Goal: Obtain resource: Download file/media

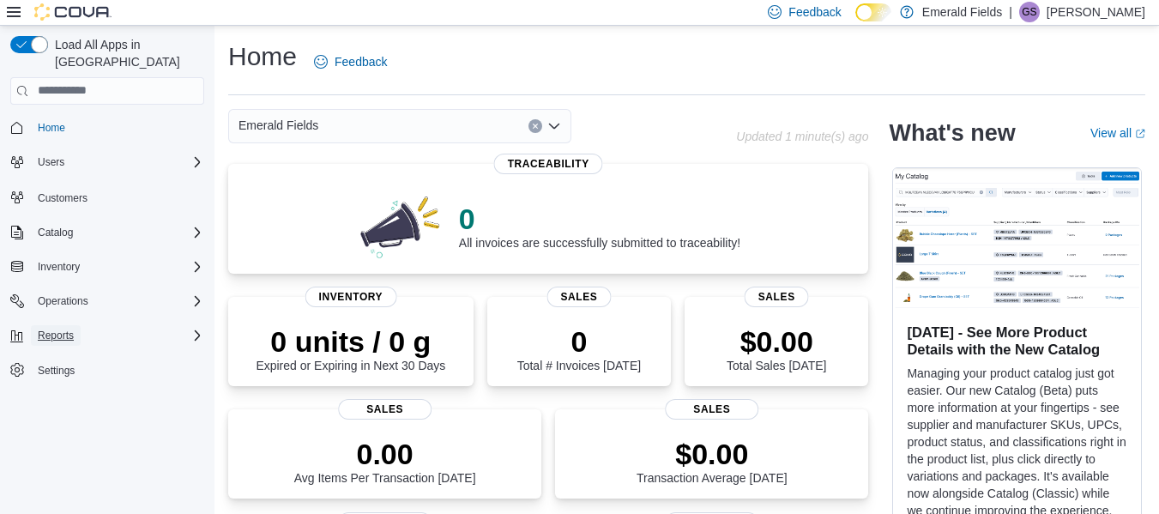
click at [59, 329] on span "Reports" at bounding box center [56, 336] width 36 height 14
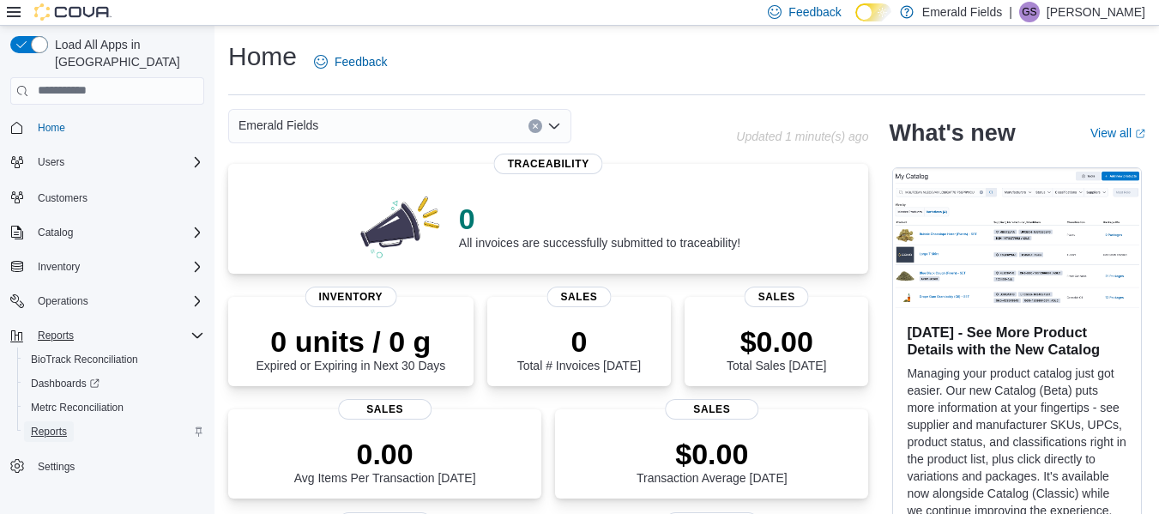
click at [39, 425] on span "Reports" at bounding box center [49, 432] width 36 height 14
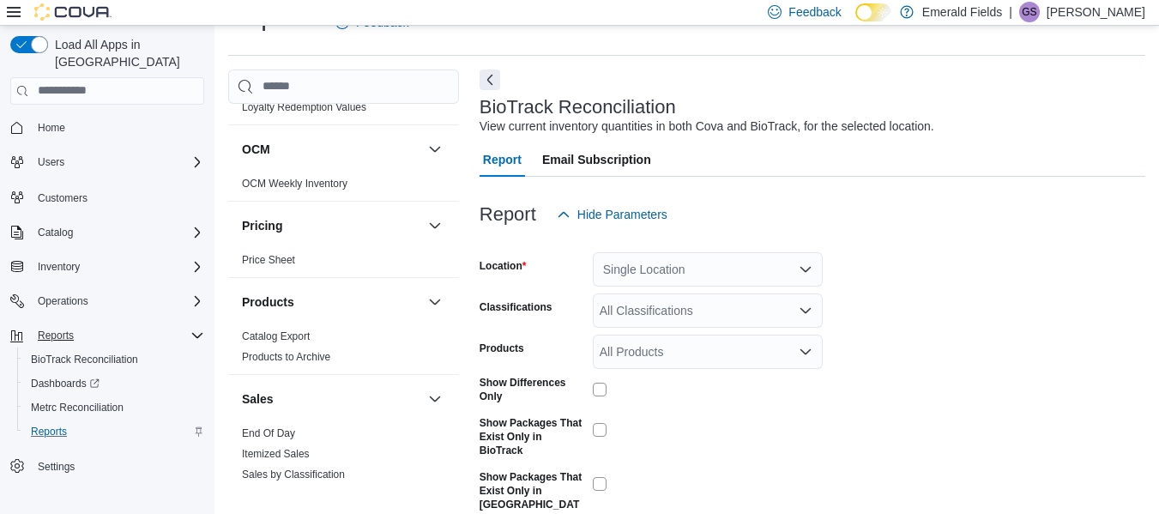
scroll to position [858, 0]
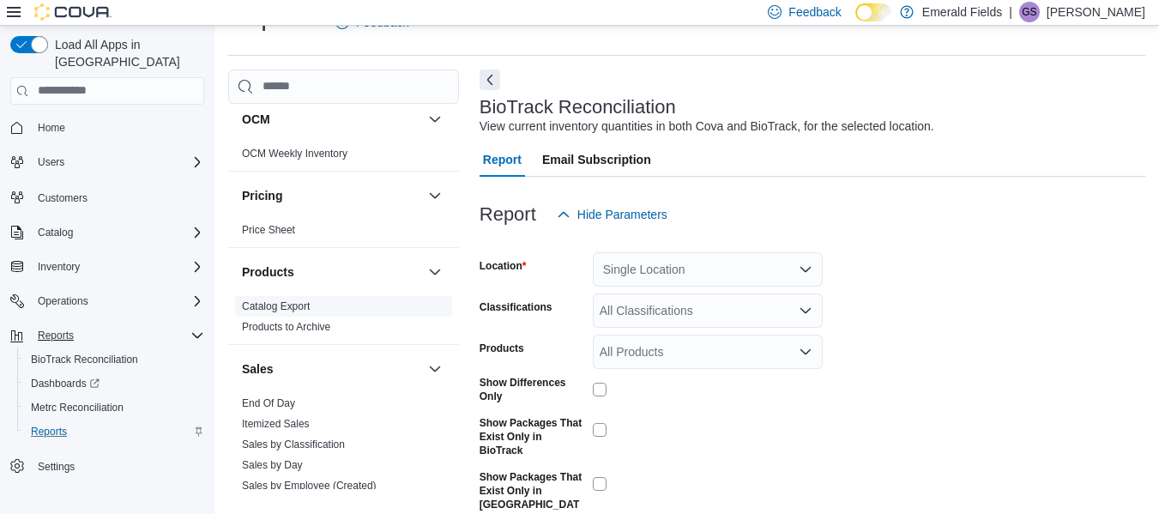
click at [279, 304] on link "Catalog Export" at bounding box center [276, 306] width 68 height 12
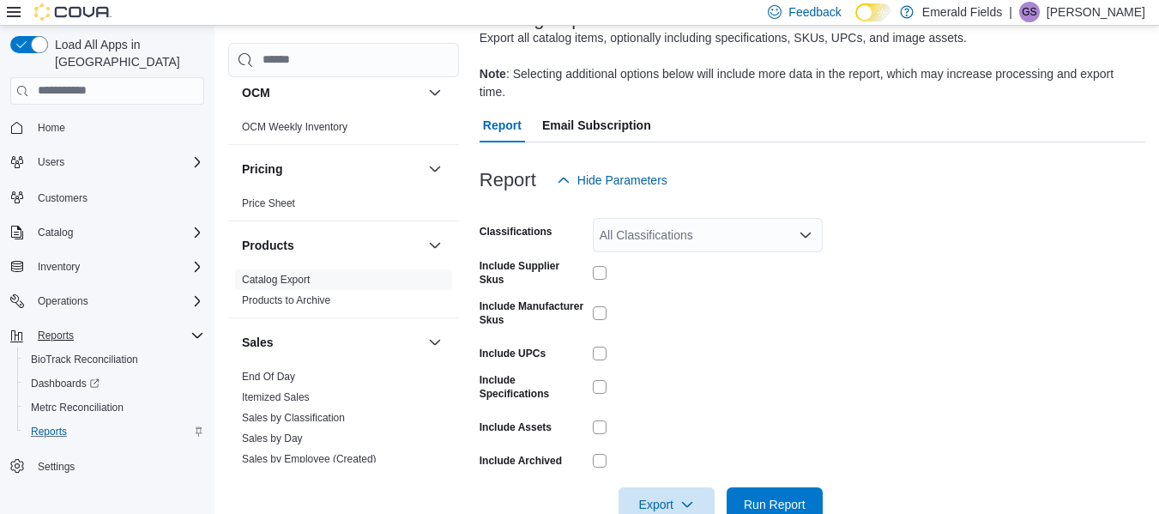
scroll to position [152, 0]
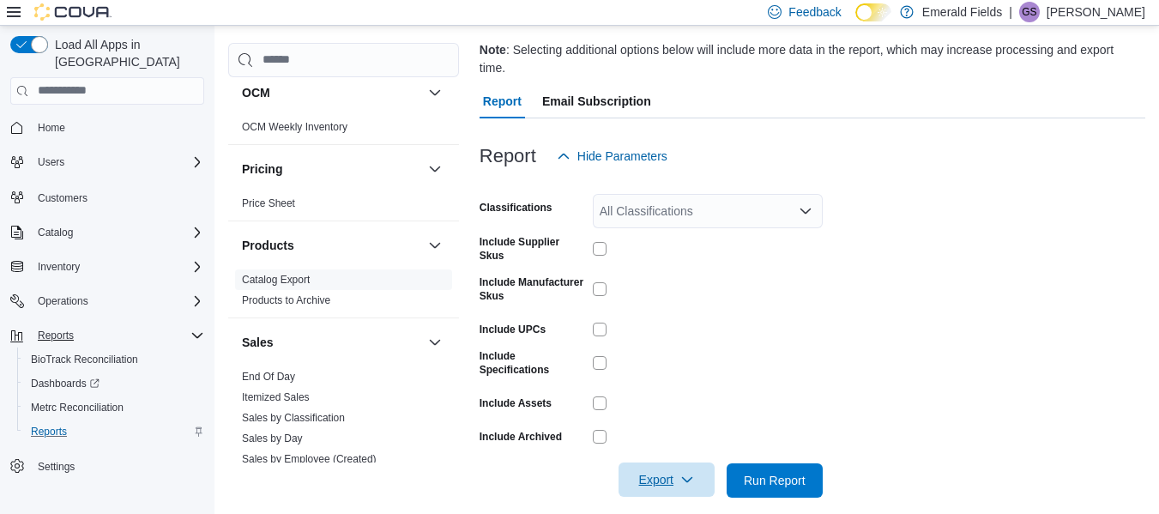
click at [660, 462] on span "Export" at bounding box center [666, 479] width 75 height 34
click at [911, 310] on form "Classifications All Classifications Include Supplier Skus Include Manufacturer …" at bounding box center [812, 335] width 666 height 324
click at [639, 462] on span "Export" at bounding box center [666, 479] width 75 height 34
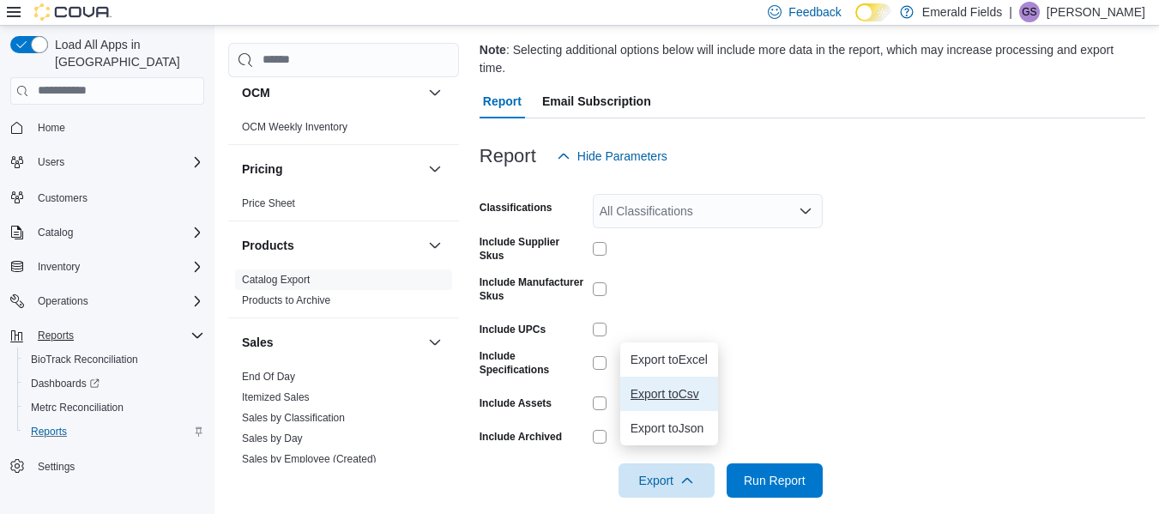
click at [662, 392] on span "Export to Csv" at bounding box center [668, 394] width 77 height 14
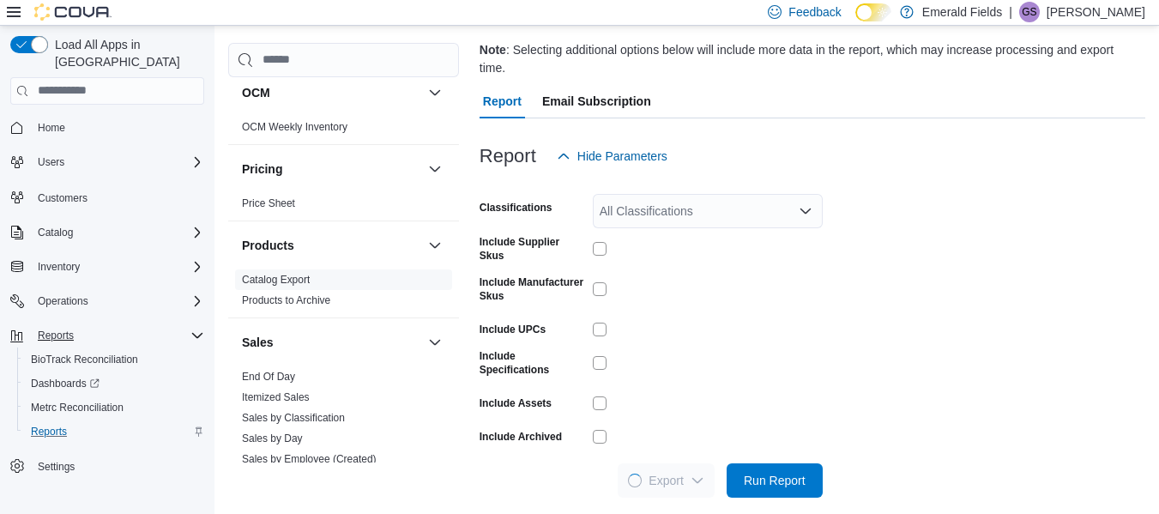
click at [1026, 376] on form "Classifications All Classifications Include Supplier Skus Include Manufacturer …" at bounding box center [812, 335] width 666 height 324
click at [1114, 12] on p "[PERSON_NAME]" at bounding box center [1095, 12] width 99 height 21
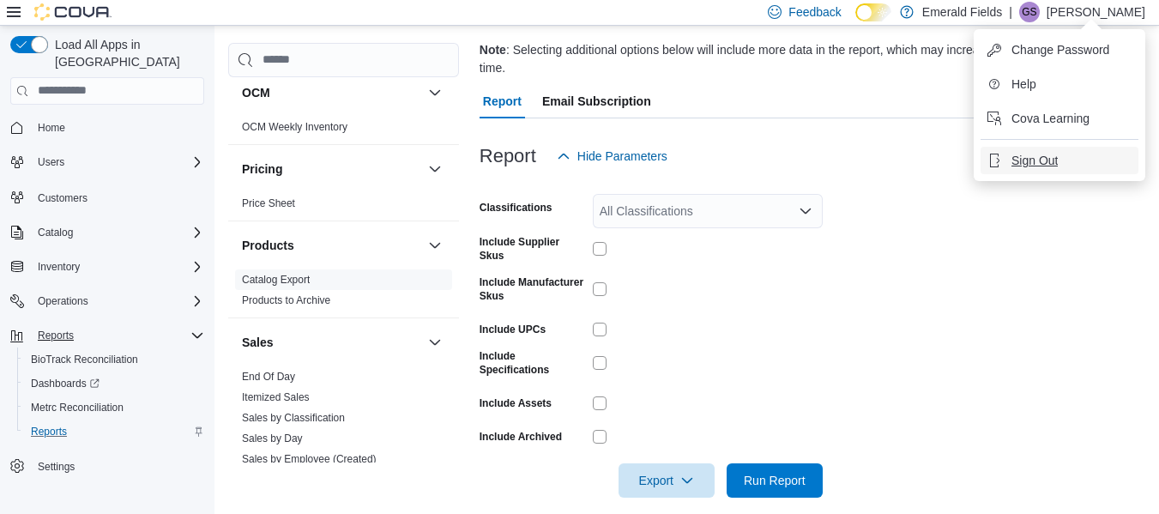
click at [1026, 164] on span "Sign Out" at bounding box center [1034, 160] width 46 height 17
